Goal: Unclear: Unclear

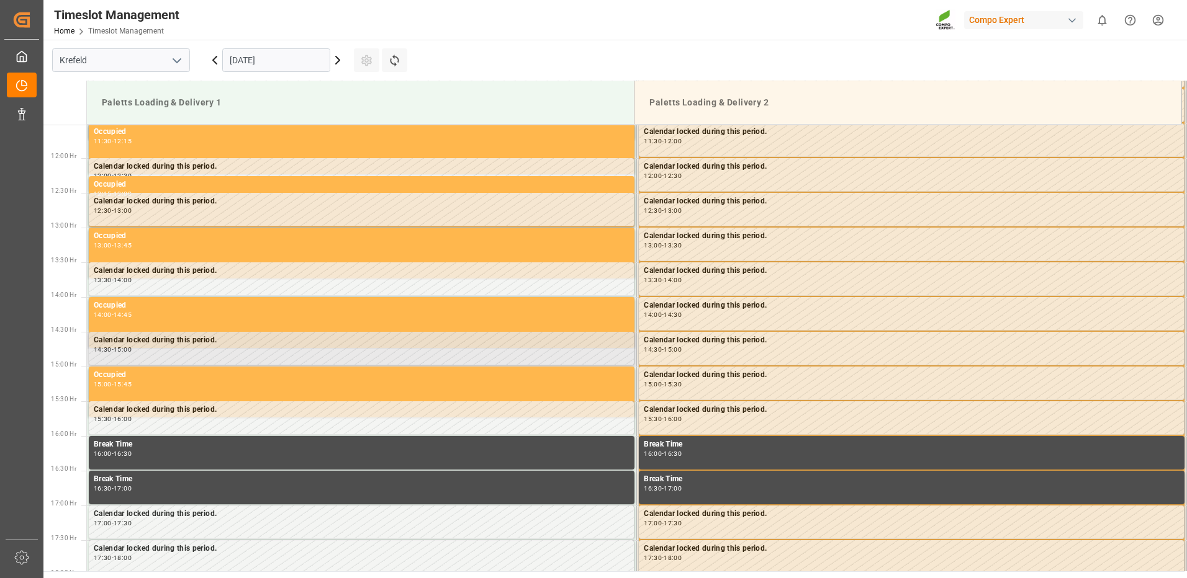
scroll to position [788, 0]
